Goal: Task Accomplishment & Management: Use online tool/utility

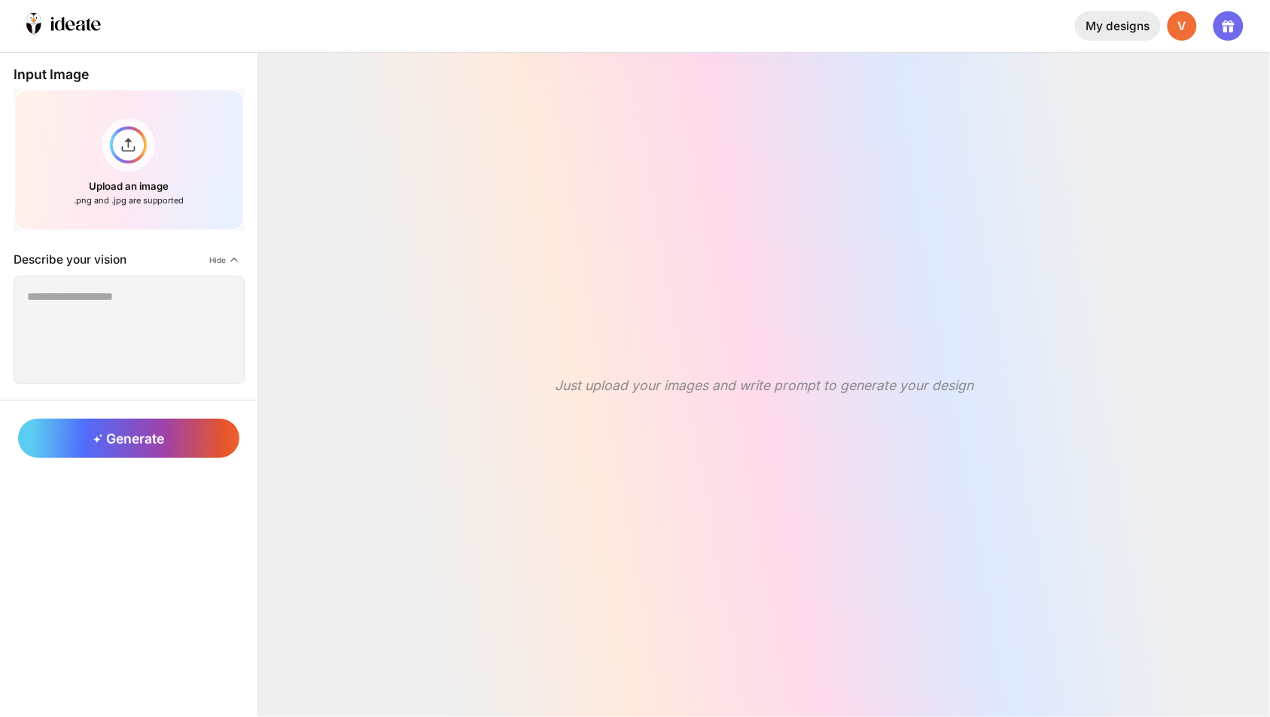
click at [1119, 29] on div "My designs" at bounding box center [1117, 26] width 85 height 30
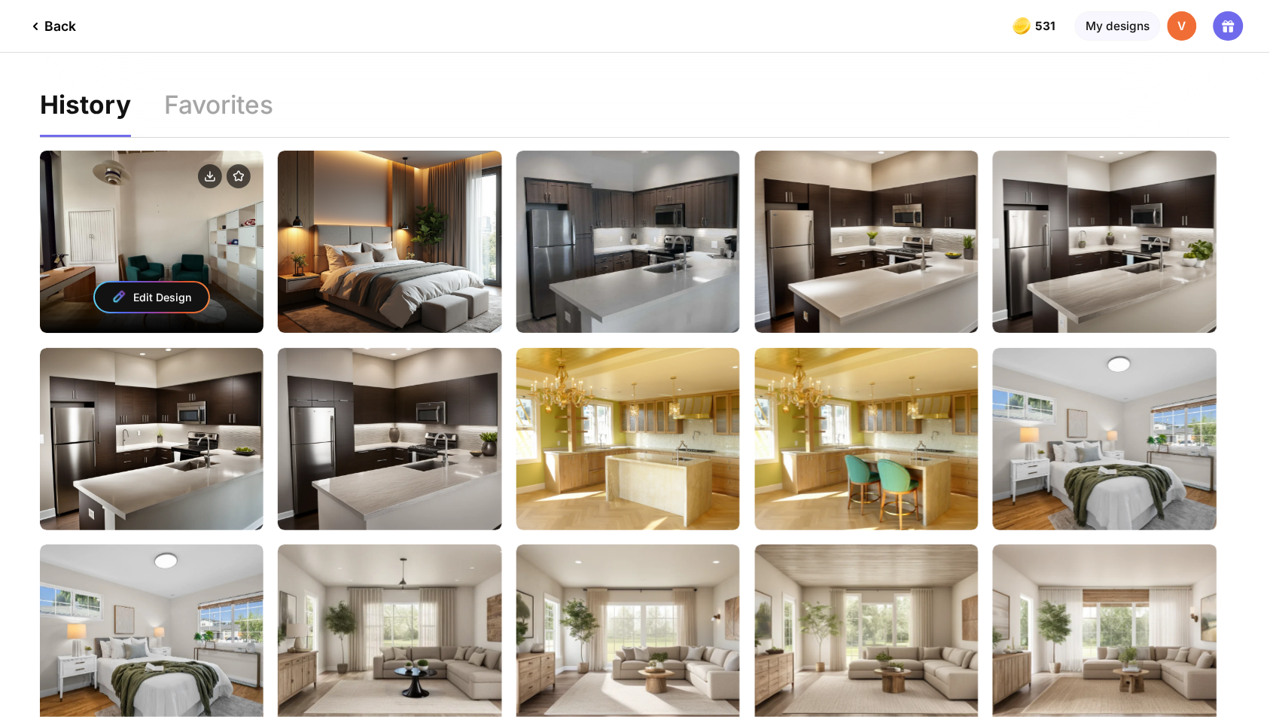
click at [145, 212] on div "Edit Design" at bounding box center [152, 242] width 224 height 182
click at [154, 282] on div "Edit Design" at bounding box center [152, 296] width 114 height 29
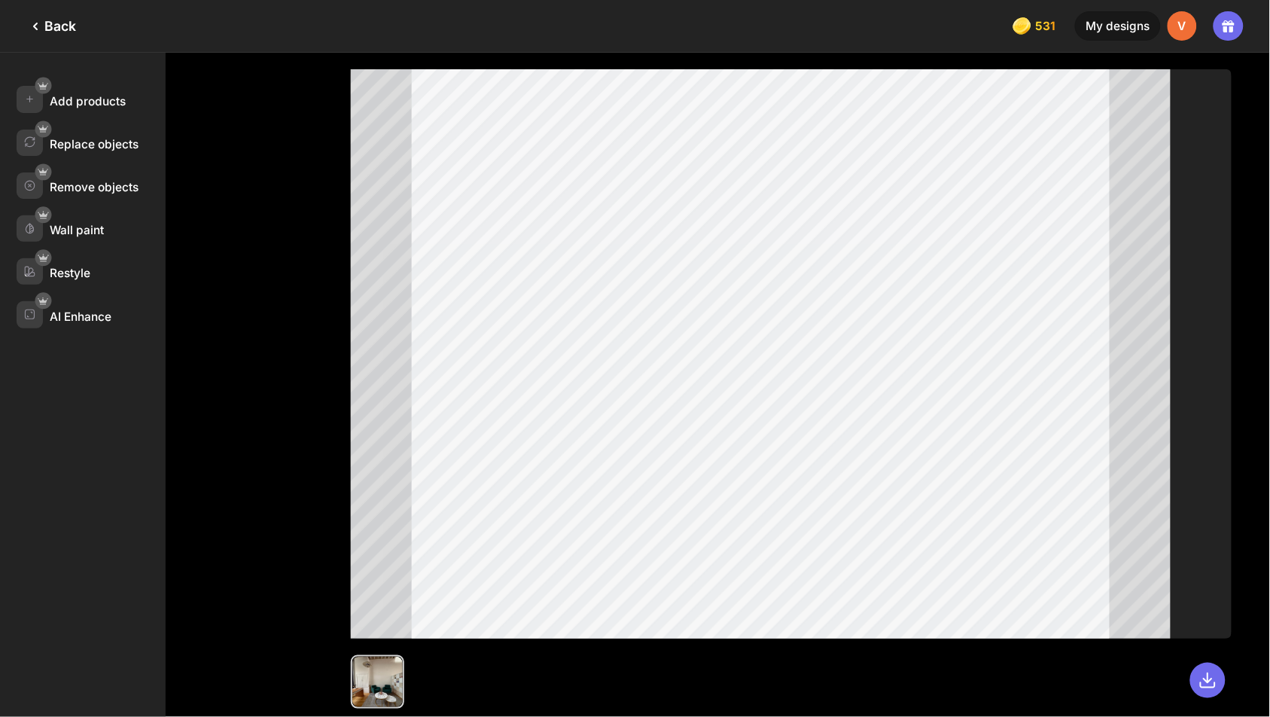
click at [55, 26] on div "Back" at bounding box center [51, 26] width 50 height 18
